Goal: Task Accomplishment & Management: Use online tool/utility

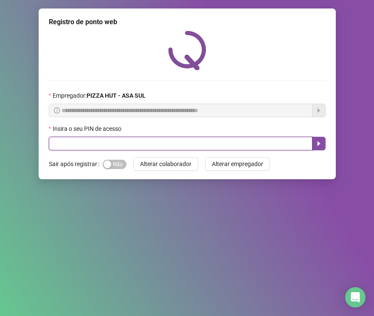
click at [319, 145] on icon "caret-right" at bounding box center [319, 143] width 7 height 7
type input "*****"
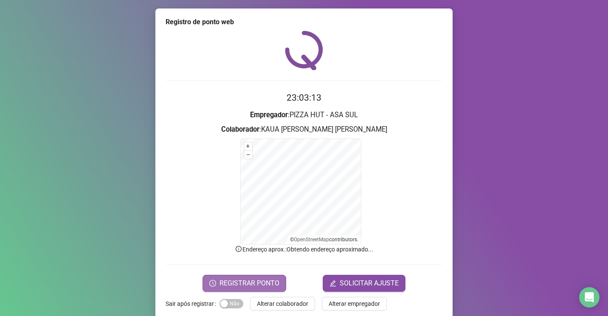
click at [248, 283] on span "REGISTRAR PONTO" at bounding box center [250, 283] width 60 height 10
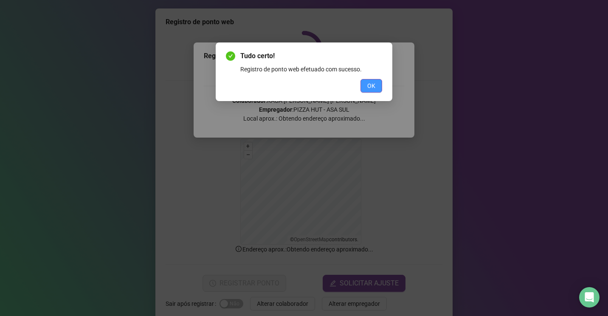
click at [366, 83] on button "OK" at bounding box center [372, 86] width 22 height 14
